Goal: Check status: Check status

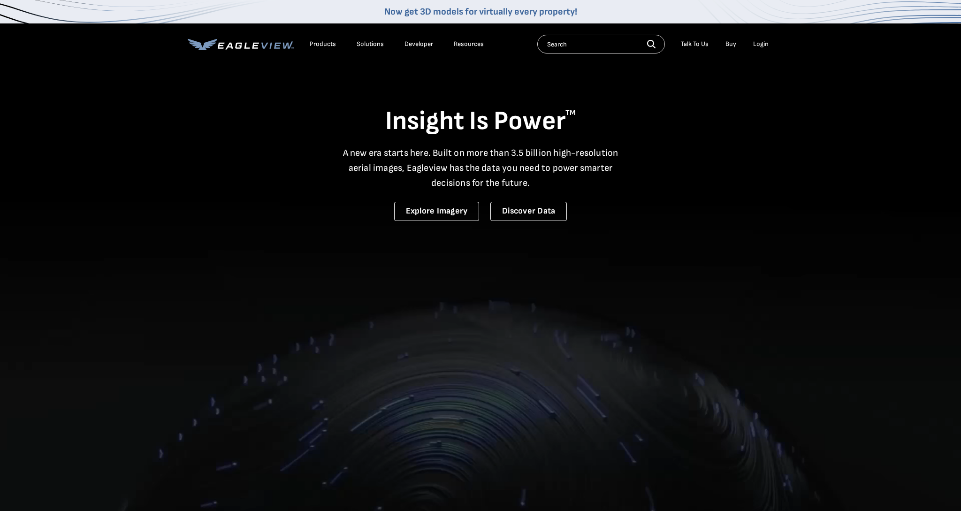
click at [761, 47] on div "Login" at bounding box center [760, 44] width 15 height 8
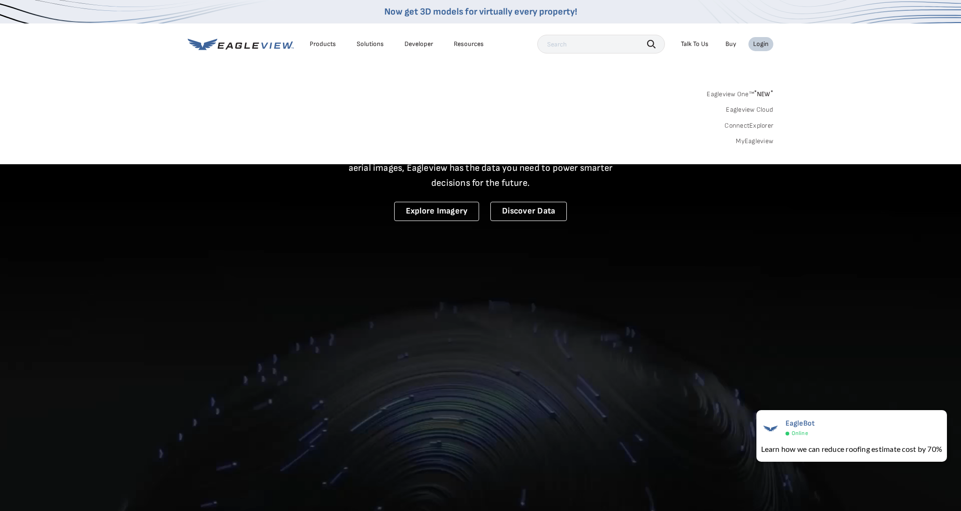
click at [764, 137] on link "MyEagleview" at bounding box center [755, 141] width 38 height 8
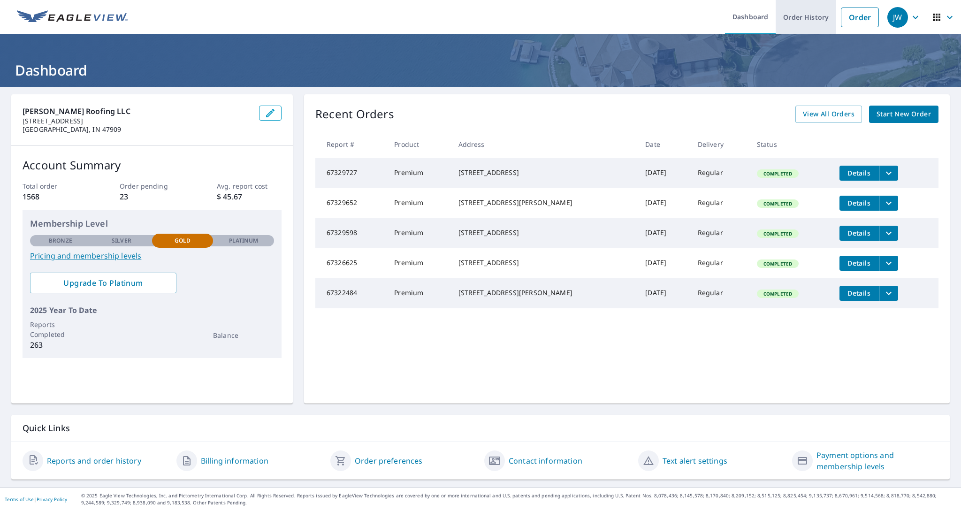
click at [810, 14] on link "Order History" at bounding box center [806, 17] width 61 height 34
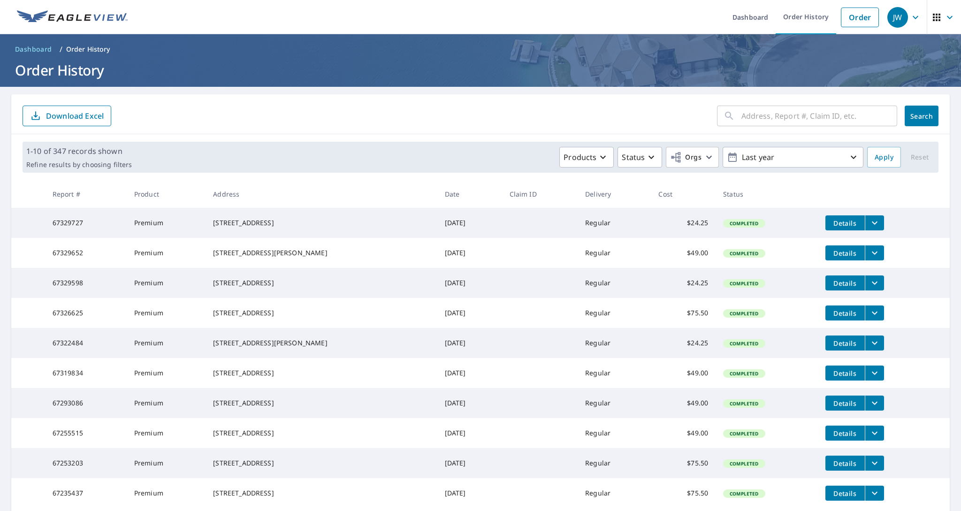
click at [790, 119] on input "text" at bounding box center [819, 116] width 156 height 26
type input "earl"
click at [921, 116] on button "Search" at bounding box center [922, 116] width 34 height 21
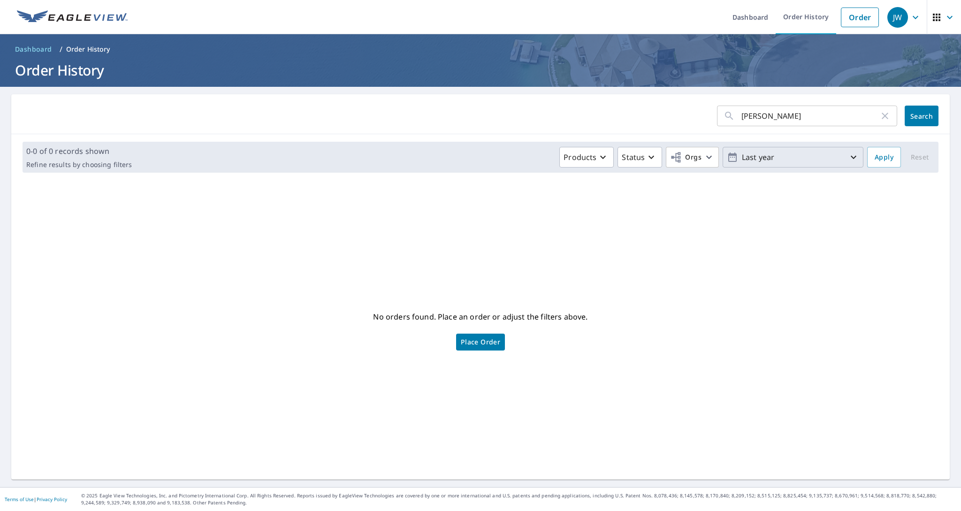
click at [855, 159] on icon "button" at bounding box center [853, 157] width 11 height 11
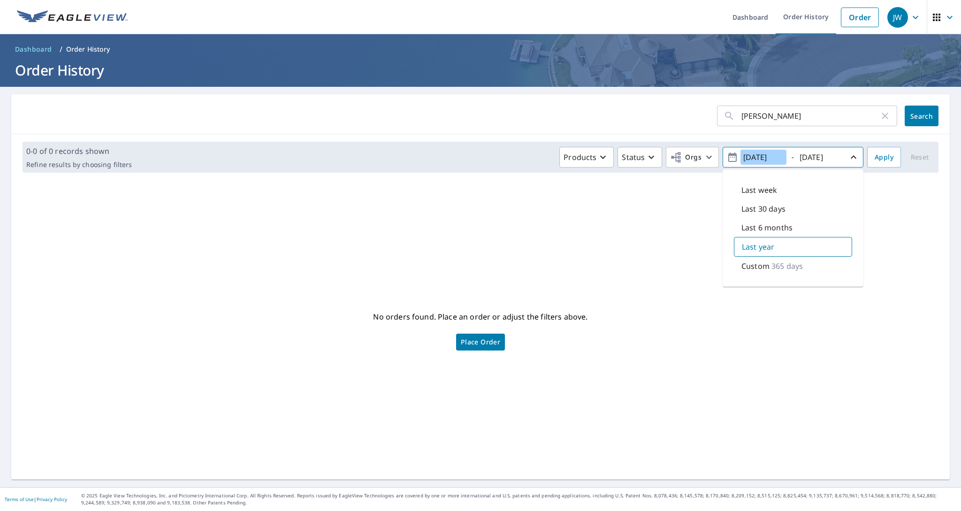
click at [762, 157] on input "2024/09/09" at bounding box center [763, 157] width 46 height 15
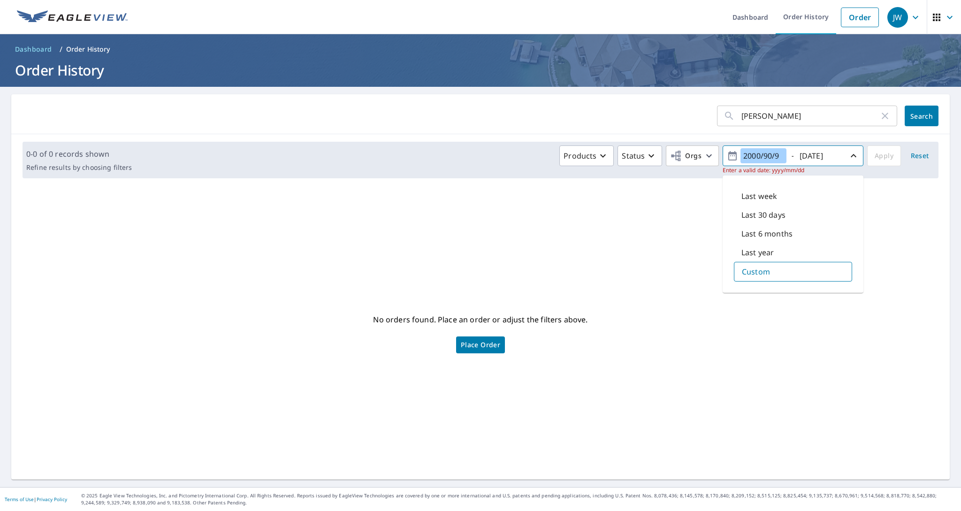
type input "2006/09/09"
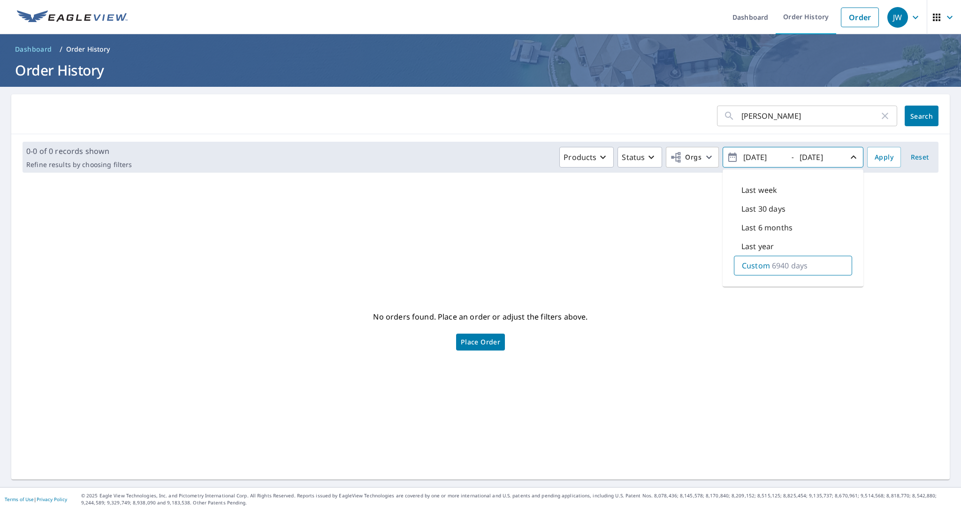
click at [691, 250] on div "No orders found. Place an order or adjust the filters above. Place Order" at bounding box center [480, 330] width 923 height 284
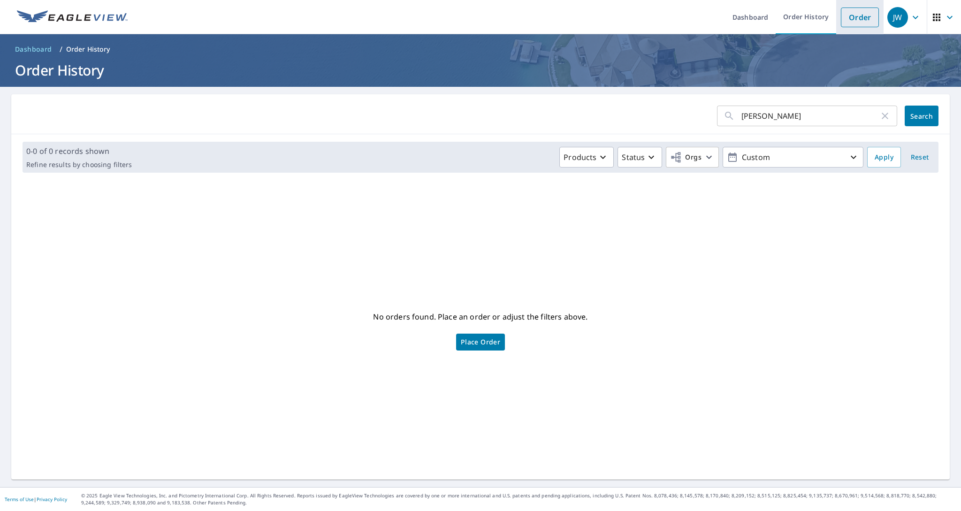
click at [865, 19] on link "Order" at bounding box center [860, 18] width 38 height 20
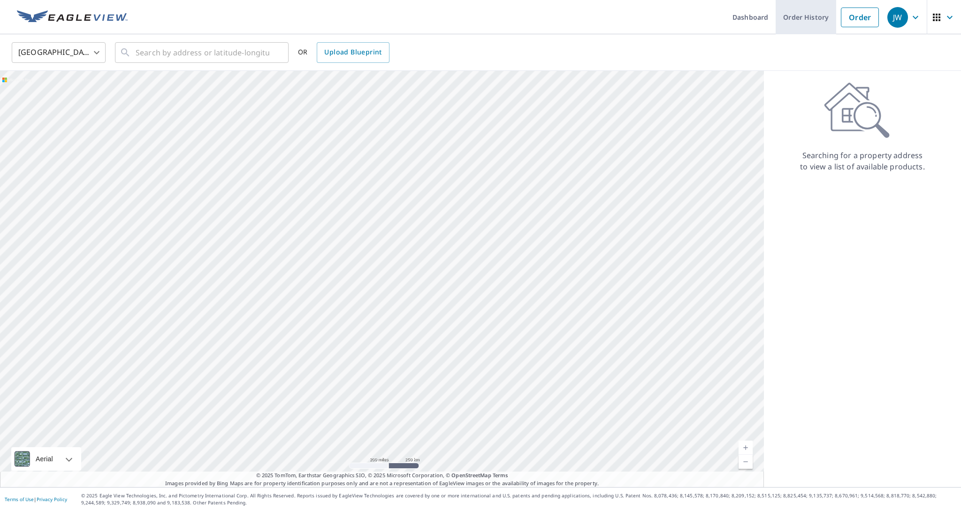
click at [814, 13] on link "Order History" at bounding box center [806, 17] width 61 height 34
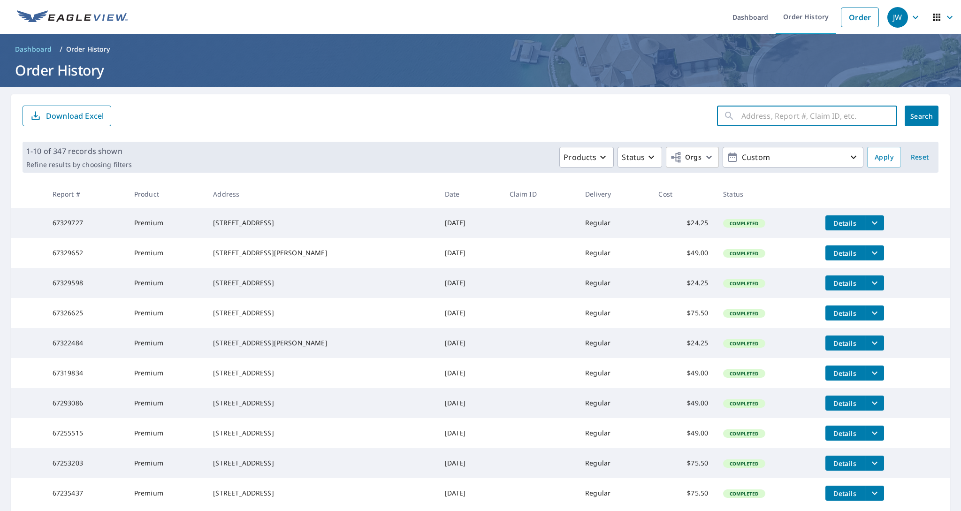
click at [801, 122] on input "text" at bounding box center [819, 116] width 156 height 26
type input "earl"
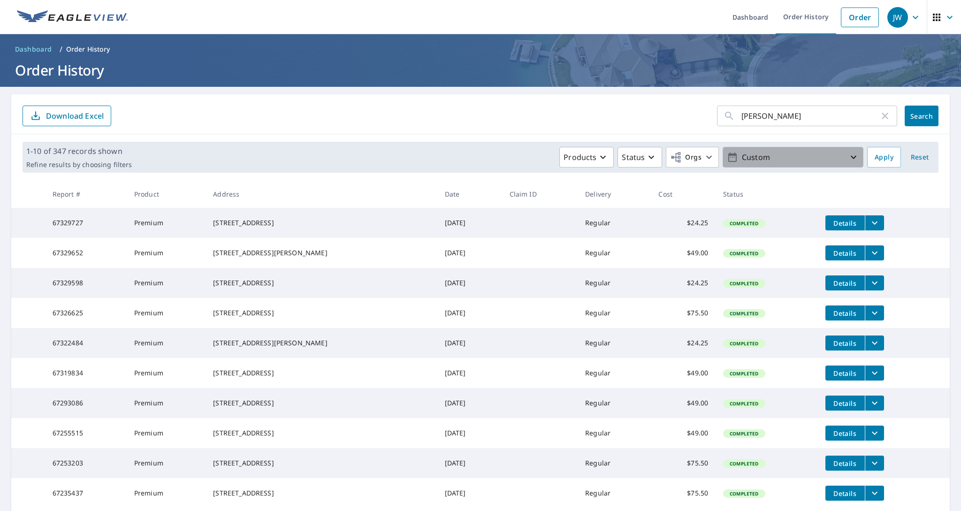
click at [849, 160] on icon "button" at bounding box center [853, 157] width 11 height 11
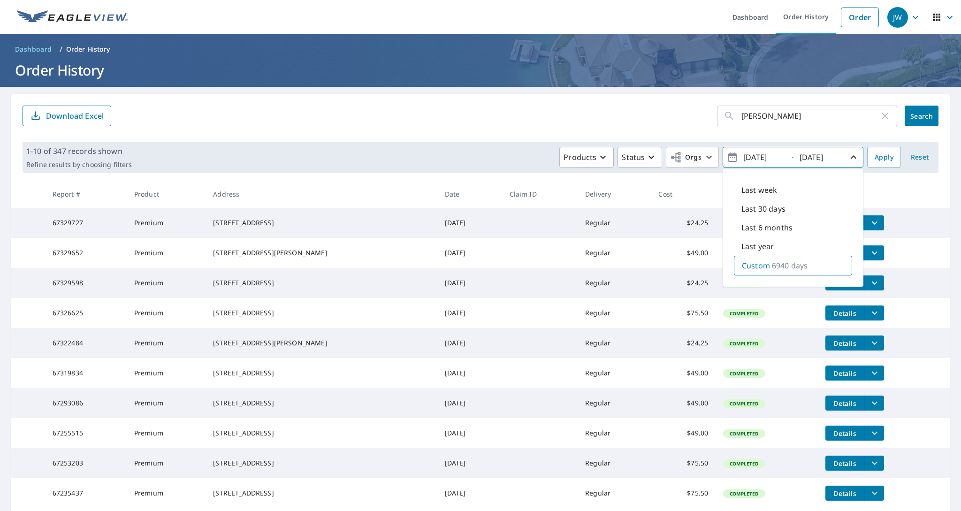
click at [762, 264] on p "Custom" at bounding box center [756, 265] width 28 height 11
click at [888, 157] on span "Apply" at bounding box center [884, 158] width 19 height 12
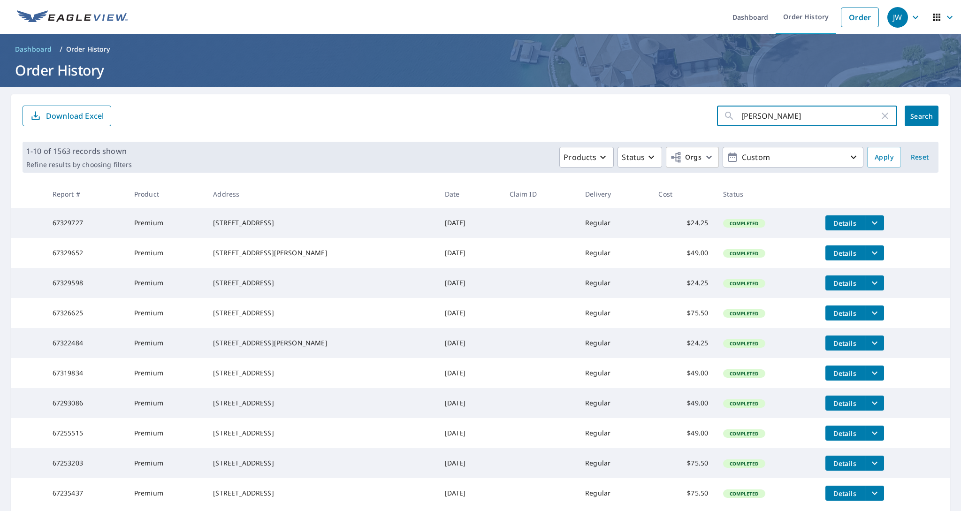
click at [837, 117] on input "earl" at bounding box center [810, 116] width 138 height 26
click at [921, 116] on button "Search" at bounding box center [922, 116] width 34 height 21
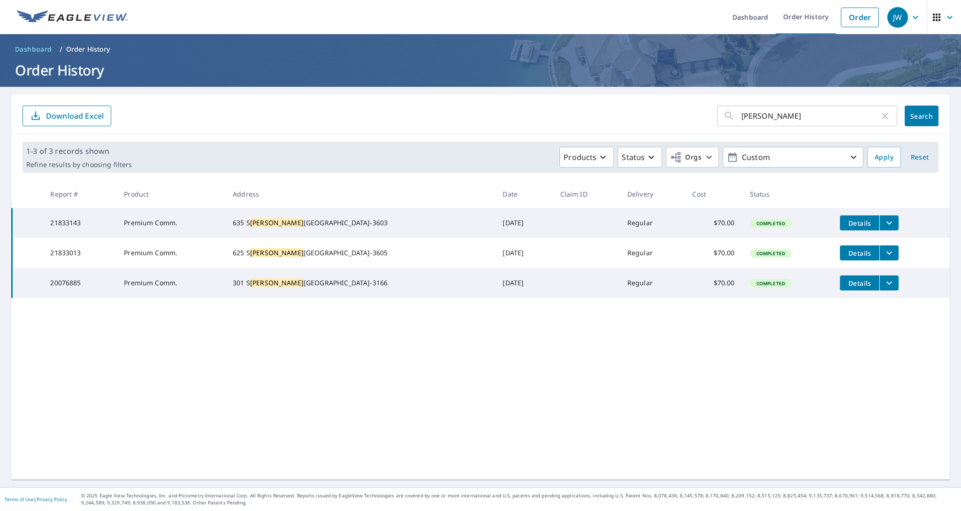
click at [883, 226] on icon "filesDropdownBtn-21833143" at bounding box center [888, 222] width 11 height 11
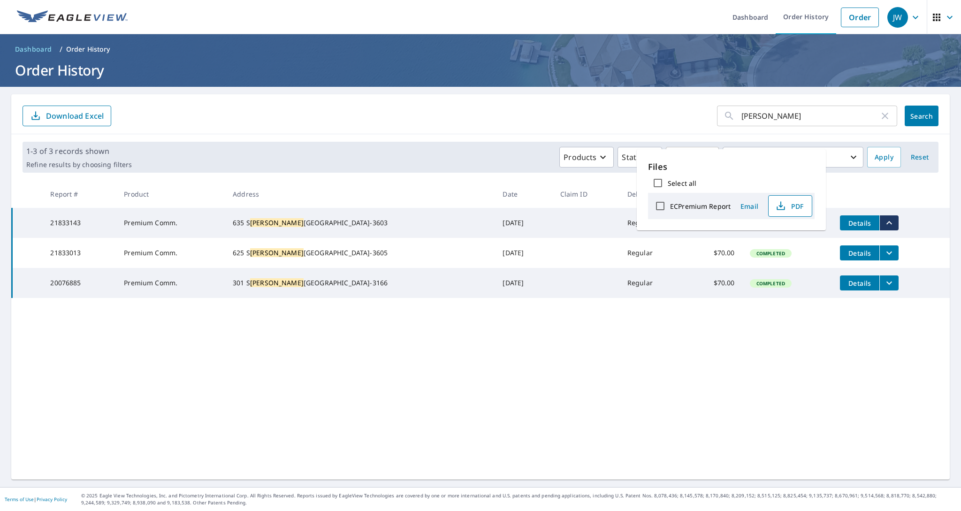
click at [798, 209] on span "PDF" at bounding box center [789, 205] width 30 height 11
click at [624, 329] on div "earl ​ Search Download Excel 1-3 of 3 records shown Refine results by choosing …" at bounding box center [480, 286] width 938 height 385
